Goal: Book appointment/travel/reservation

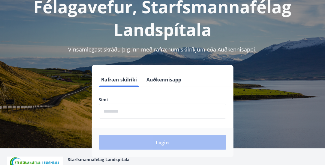
scroll to position [43, 0]
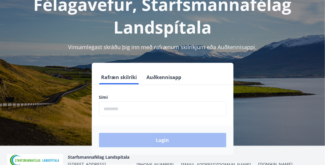
click at [135, 112] on input "phone" at bounding box center [162, 109] width 127 height 15
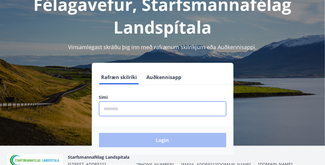
type input "********"
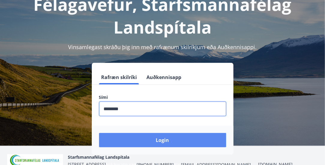
click at [144, 138] on button "Login" at bounding box center [162, 140] width 127 height 14
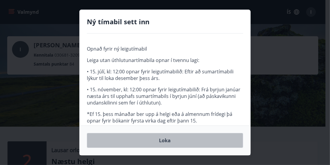
click at [171, 139] on button "Loka" at bounding box center [165, 140] width 156 height 15
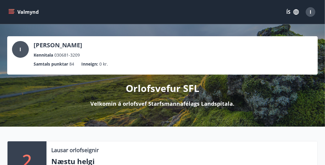
click at [8, 9] on icon "menu" at bounding box center [11, 12] width 6 height 6
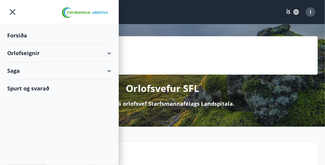
click at [49, 50] on div "Orlofseignir" at bounding box center [59, 53] width 104 height 18
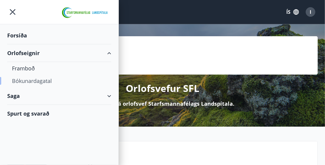
click at [35, 80] on div "Bókunardagatal" at bounding box center [59, 81] width 95 height 13
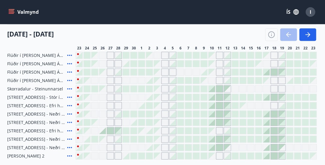
scroll to position [99, 0]
click at [165, 105] on div "Gráir dagar eru ekki bókanlegir" at bounding box center [165, 106] width 7 height 7
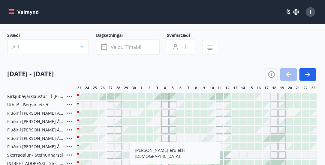
scroll to position [34, 0]
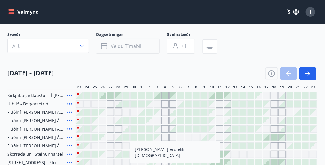
click at [108, 46] on button "Veldu tímabil" at bounding box center [128, 46] width 64 height 15
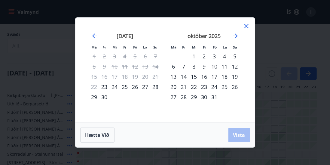
click at [215, 56] on div "3" at bounding box center [214, 56] width 10 height 10
click at [235, 56] on div "5" at bounding box center [235, 56] width 10 height 10
click at [236, 130] on button "Vista" at bounding box center [239, 135] width 22 height 14
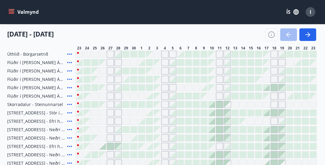
scroll to position [83, 0]
click at [166, 79] on div "Gráir dagar eru ekki bókanlegir" at bounding box center [165, 79] width 7 height 7
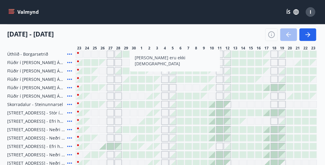
scroll to position [84, 0]
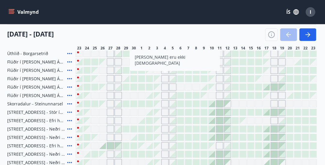
click at [220, 111] on div at bounding box center [220, 112] width 7 height 7
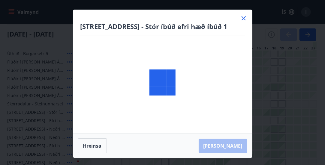
scroll to position [167, 0]
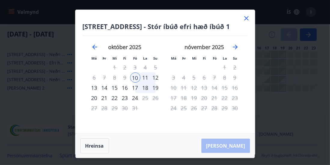
click at [251, 14] on div "Hrafnagilsstræti 23 - Stór íbúð efri hæð íbúð 1 Má Þr Mi Fi Fö La Su Má Þr Mi F…" at bounding box center [164, 72] width 179 height 124
click at [244, 18] on icon at bounding box center [246, 18] width 7 height 7
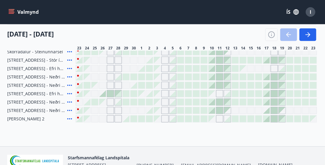
scroll to position [136, 0]
click at [214, 86] on div at bounding box center [212, 86] width 7 height 7
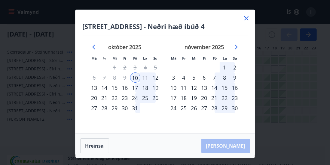
click at [247, 17] on icon at bounding box center [246, 18] width 4 height 4
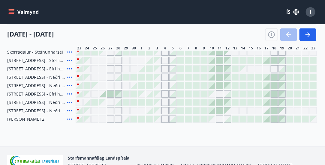
click at [219, 83] on div at bounding box center [220, 86] width 7 height 7
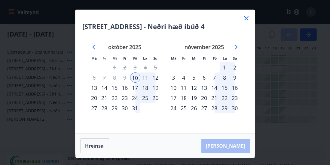
click at [235, 143] on div "Hreinsa Taka Frá" at bounding box center [164, 146] width 179 height 25
click at [247, 17] on icon at bounding box center [246, 18] width 4 height 4
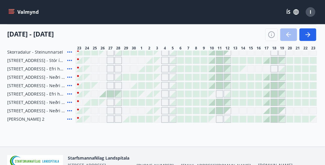
click at [220, 95] on div "Gráir dagar eru ekki bókanlegir" at bounding box center [219, 94] width 7 height 7
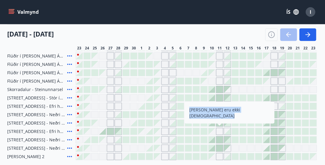
scroll to position [68, 0]
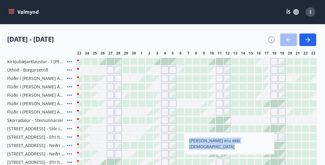
click at [241, 132] on div at bounding box center [243, 129] width 7 height 7
click at [221, 128] on div at bounding box center [220, 129] width 7 height 7
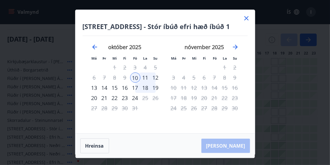
click at [246, 15] on icon at bounding box center [246, 18] width 7 height 7
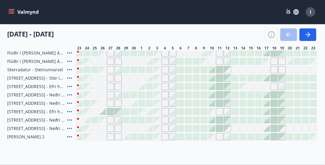
scroll to position [113, 0]
